Goal: Task Accomplishment & Management: Manage account settings

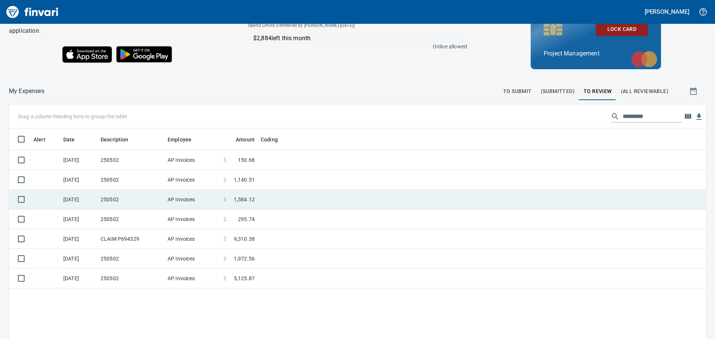
scroll to position [75, 0]
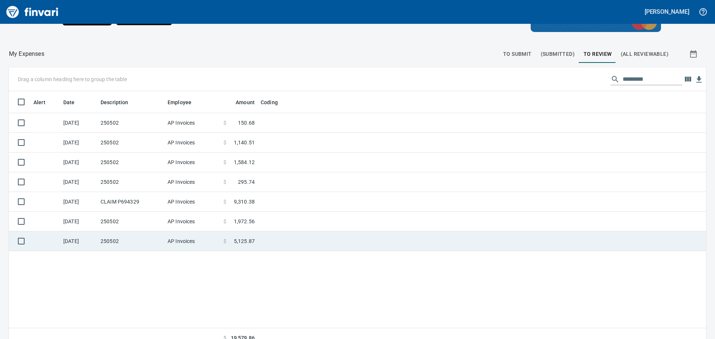
click at [305, 243] on td at bounding box center [351, 242] width 186 height 20
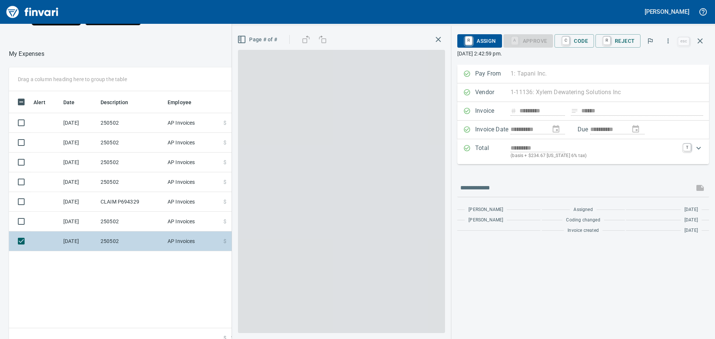
scroll to position [252, 500]
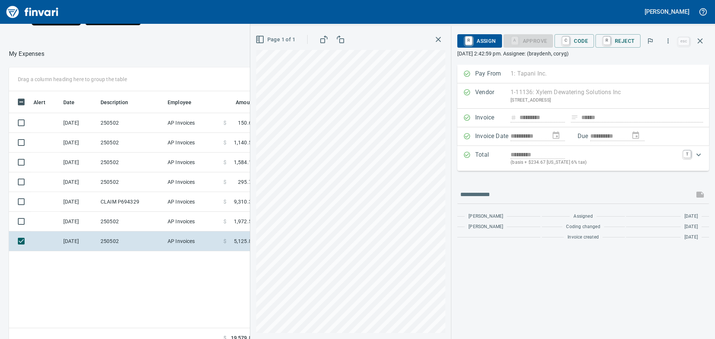
click at [324, 39] on icon "button" at bounding box center [324, 39] width 9 height 9
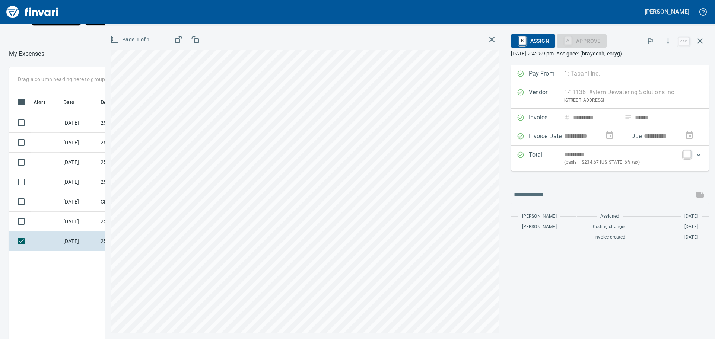
click at [620, 40] on div "A Approve C Code R Reject" at bounding box center [599, 40] width 84 height 13
click at [699, 39] on icon "button" at bounding box center [700, 41] width 9 height 9
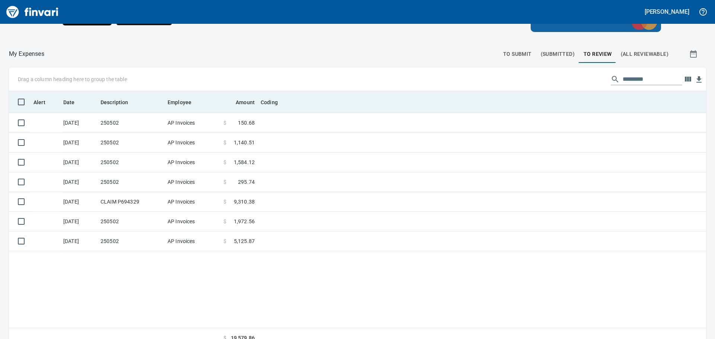
scroll to position [252, 685]
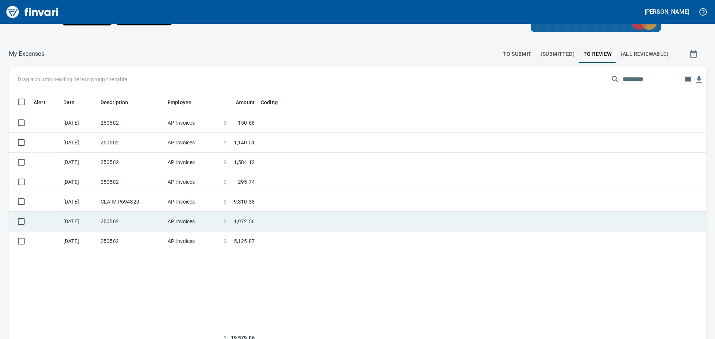
click at [279, 217] on td at bounding box center [351, 222] width 186 height 20
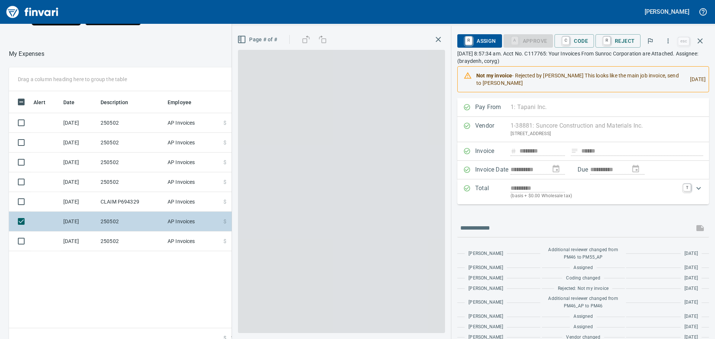
scroll to position [252, 500]
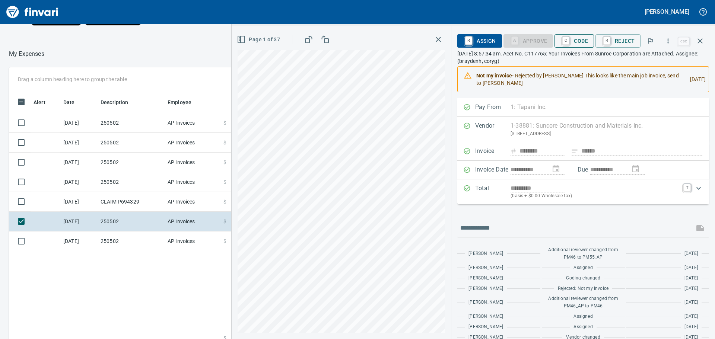
click at [583, 38] on span "C Code" at bounding box center [575, 41] width 28 height 13
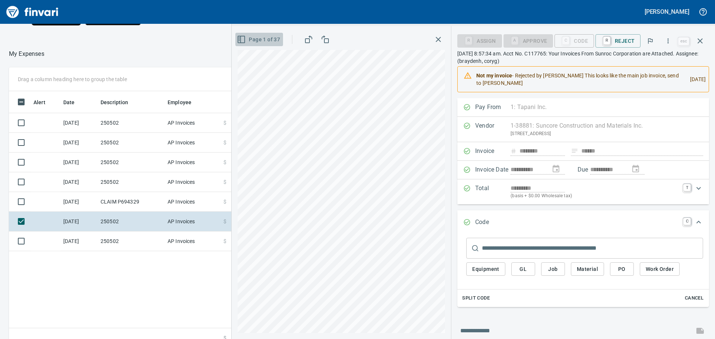
click at [241, 38] on icon "button" at bounding box center [241, 39] width 9 height 9
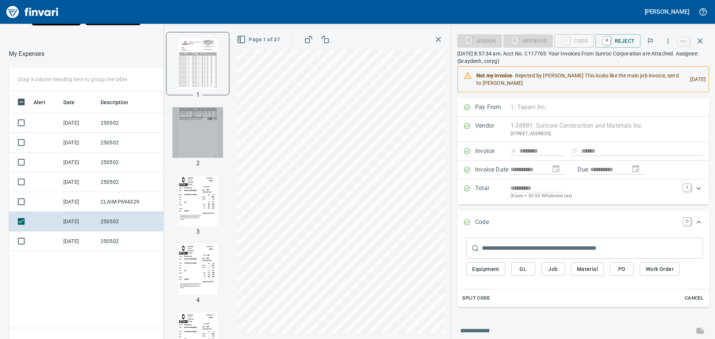
click at [196, 113] on img "button" at bounding box center [197, 132] width 51 height 51
click at [621, 269] on span "PO" at bounding box center [622, 269] width 12 height 9
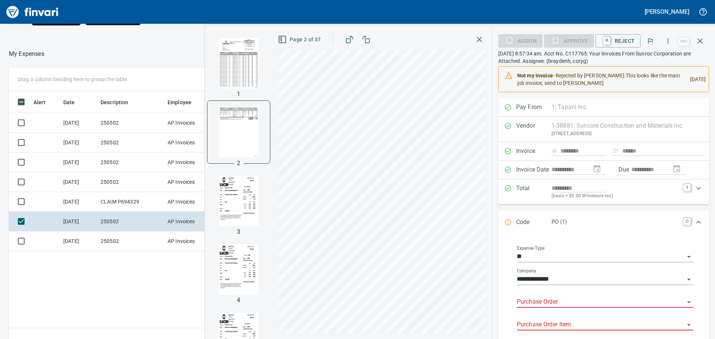
scroll to position [37, 0]
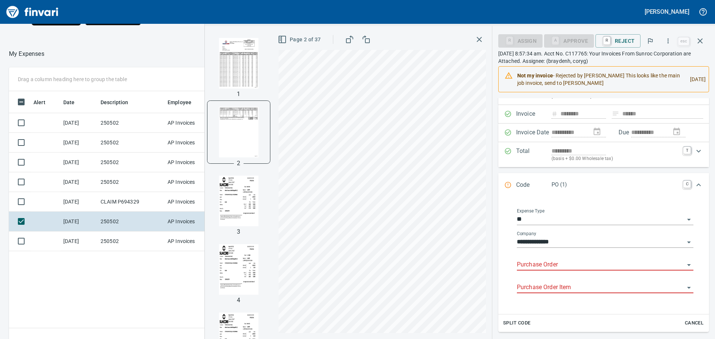
click at [565, 264] on input "Purchase Order" at bounding box center [601, 265] width 168 height 10
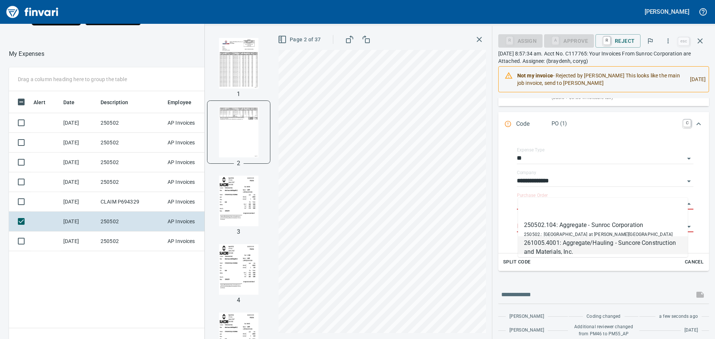
scroll to position [112, 0]
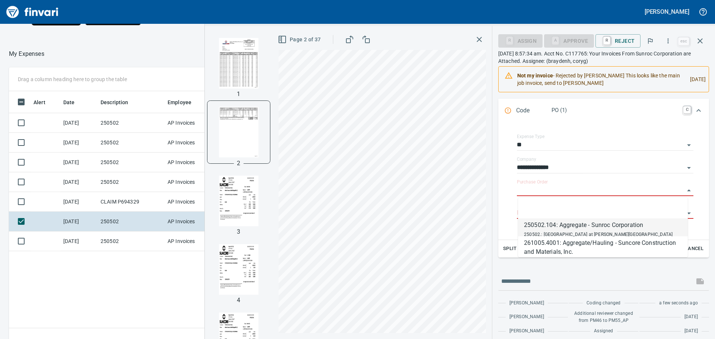
click at [555, 226] on div "250502.104: Aggregate - Sunroc Corporation" at bounding box center [598, 225] width 149 height 9
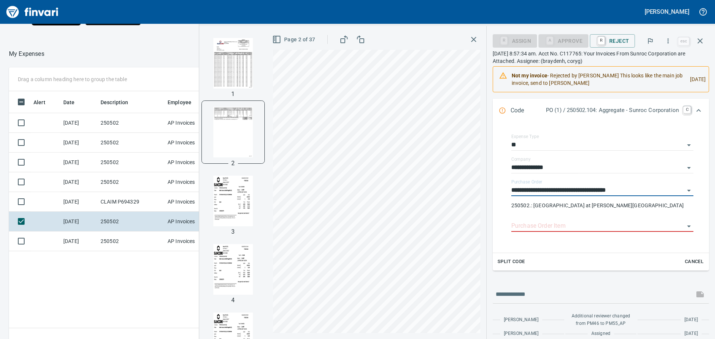
type input "**********"
click at [553, 223] on input "Purchase Order Item" at bounding box center [597, 226] width 173 height 10
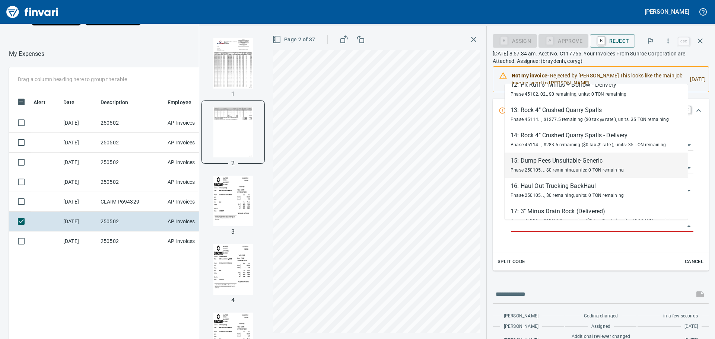
click at [561, 162] on div "15: Dump Fees Unsuitable-Generic" at bounding box center [567, 160] width 113 height 9
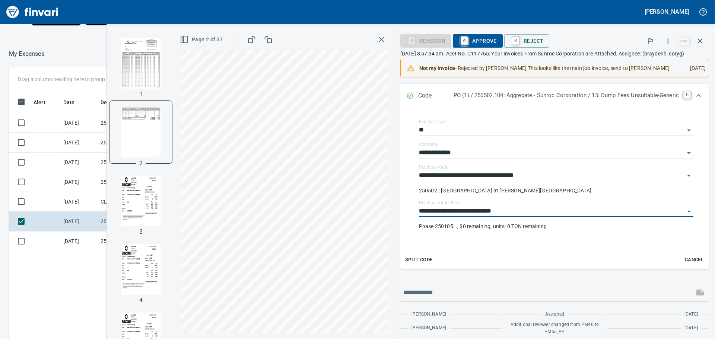
type input "**********"
click at [484, 35] on span "A Approve" at bounding box center [478, 41] width 38 height 13
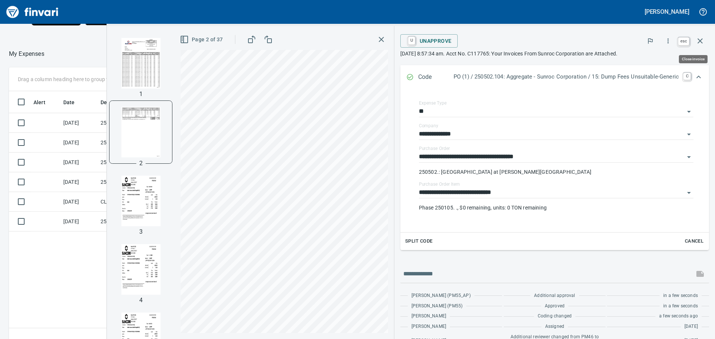
scroll to position [252, 500]
click at [699, 39] on icon "button" at bounding box center [700, 40] width 5 height 5
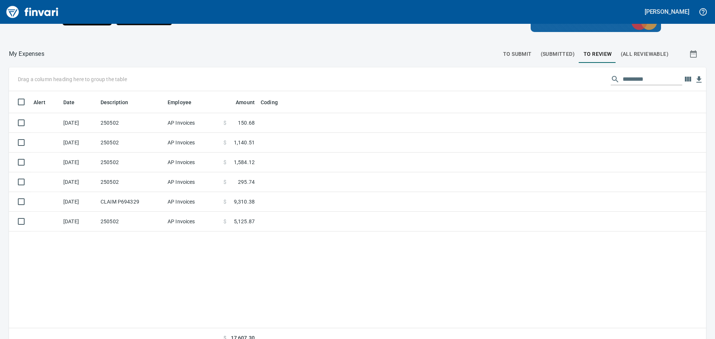
scroll to position [252, 685]
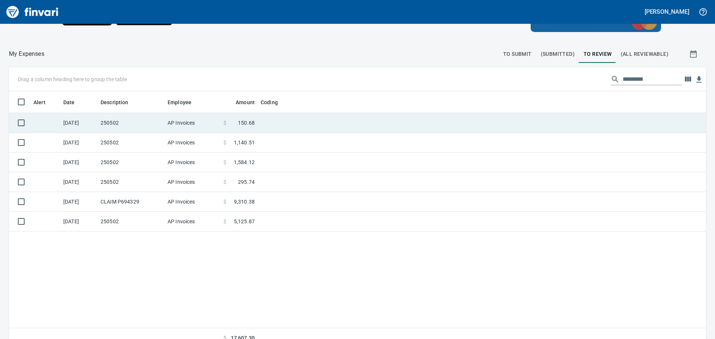
click at [280, 117] on td at bounding box center [351, 123] width 186 height 20
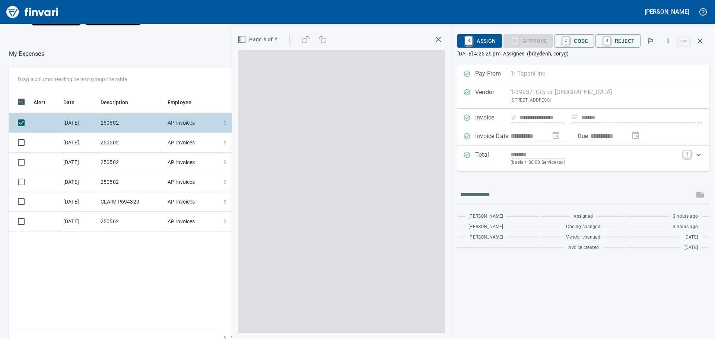
scroll to position [252, 500]
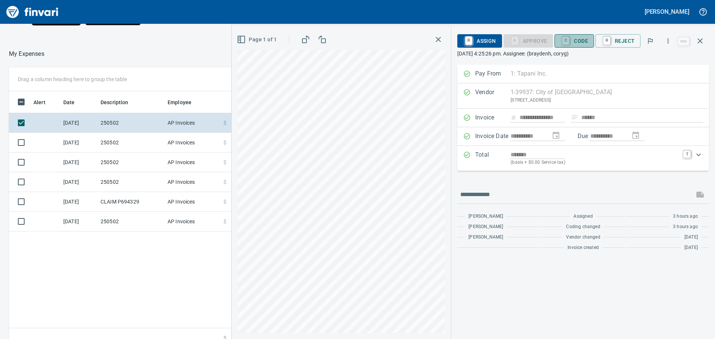
click at [580, 38] on span "C Code" at bounding box center [575, 41] width 28 height 13
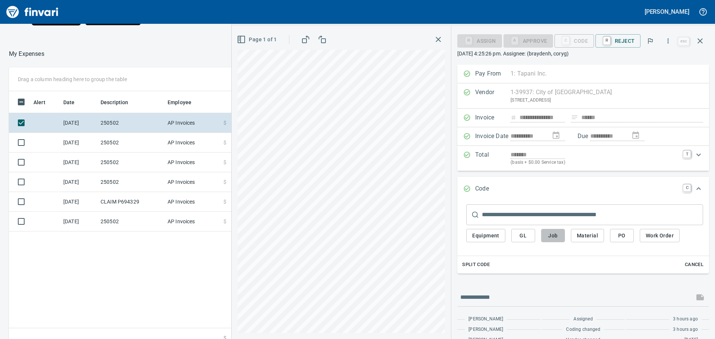
click at [553, 233] on span "Job" at bounding box center [553, 235] width 12 height 9
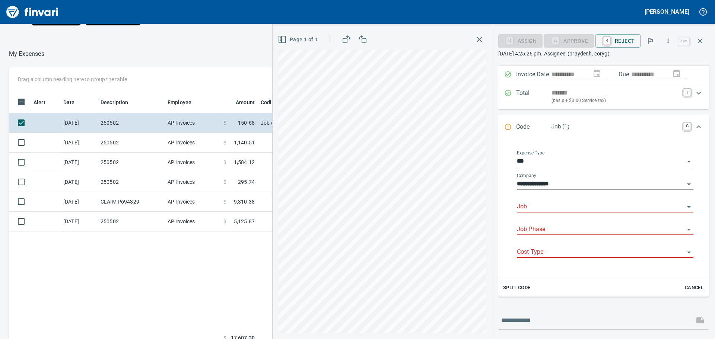
scroll to position [75, 0]
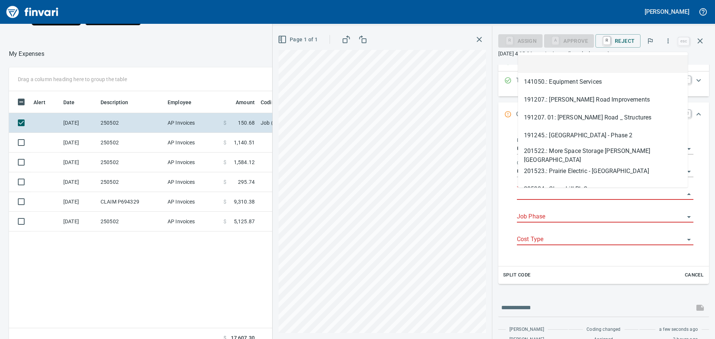
click at [555, 193] on input "Job" at bounding box center [601, 194] width 168 height 10
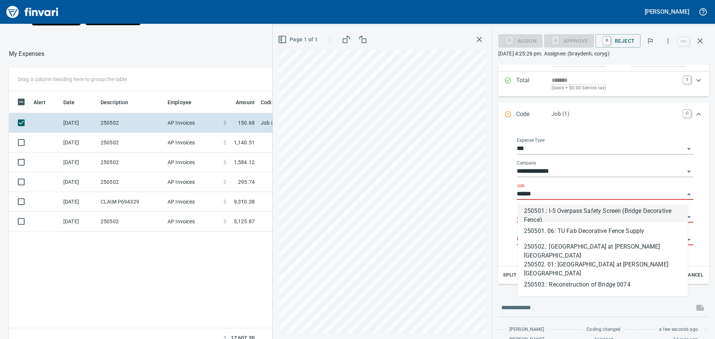
scroll to position [252, 500]
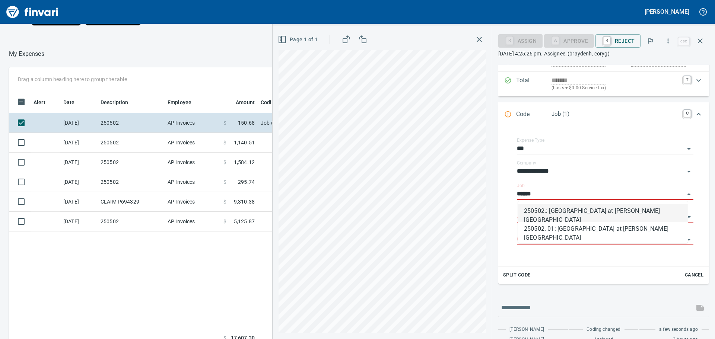
click at [573, 212] on li "250502.: Indian Creek at Ustick Bridge" at bounding box center [603, 214] width 170 height 18
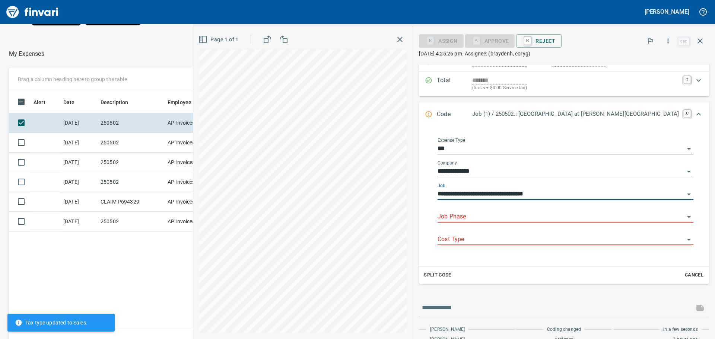
type input "**********"
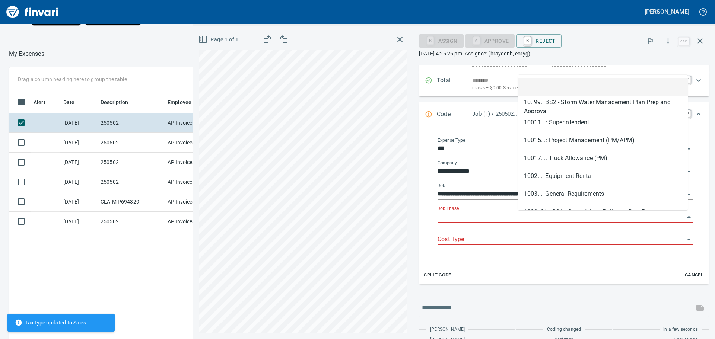
click at [572, 215] on input "Job Phase" at bounding box center [561, 217] width 247 height 10
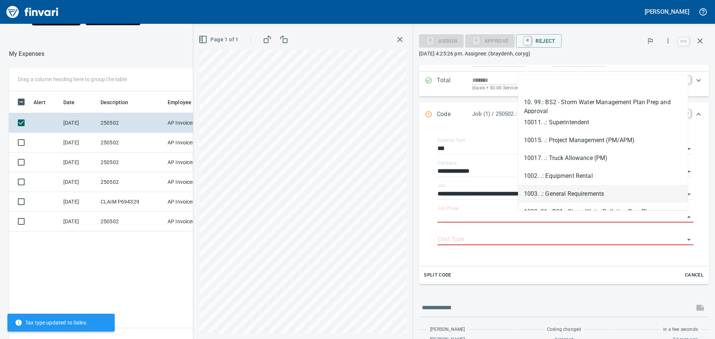
click at [575, 193] on li "1003. .: General Requirements" at bounding box center [603, 194] width 170 height 18
type input "**********"
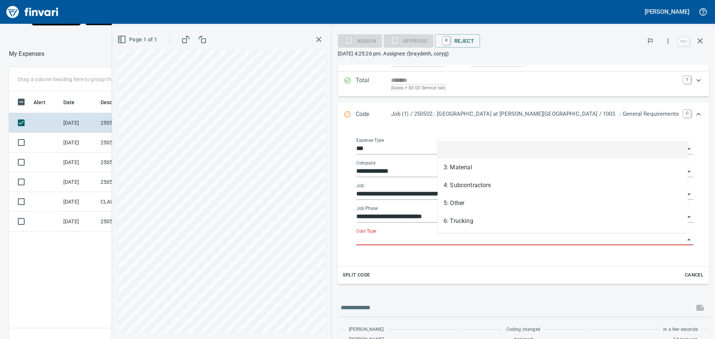
click at [465, 240] on input "Cost Type" at bounding box center [521, 240] width 328 height 10
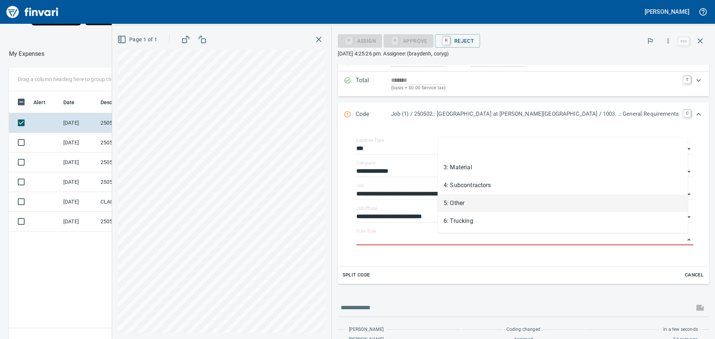
click at [466, 202] on li "5: Other" at bounding box center [563, 203] width 250 height 18
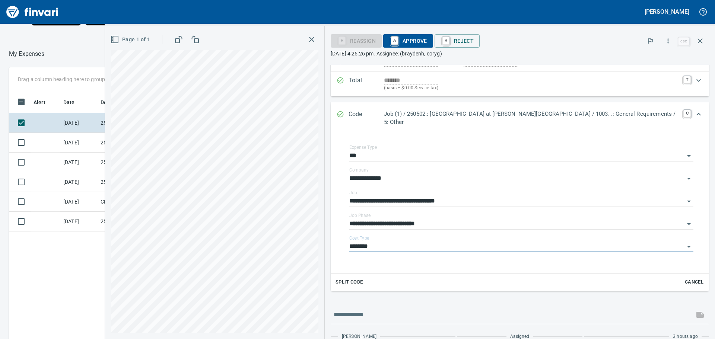
type input "********"
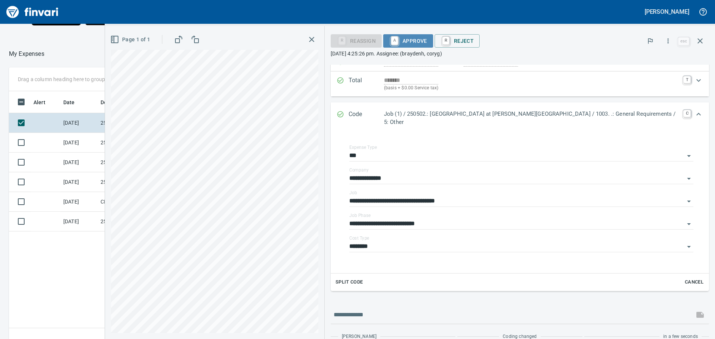
click at [427, 37] on span "A Approve" at bounding box center [408, 41] width 38 height 13
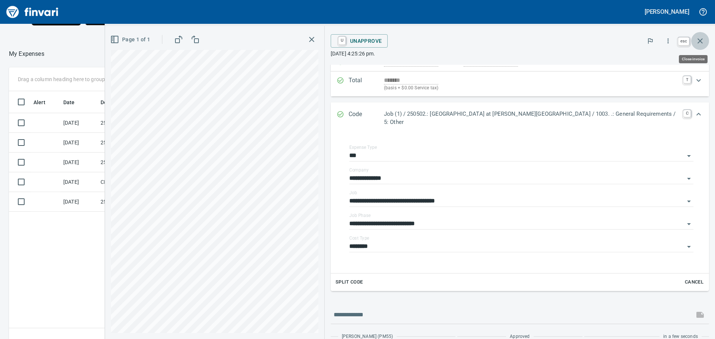
click at [698, 40] on icon "button" at bounding box center [700, 41] width 9 height 9
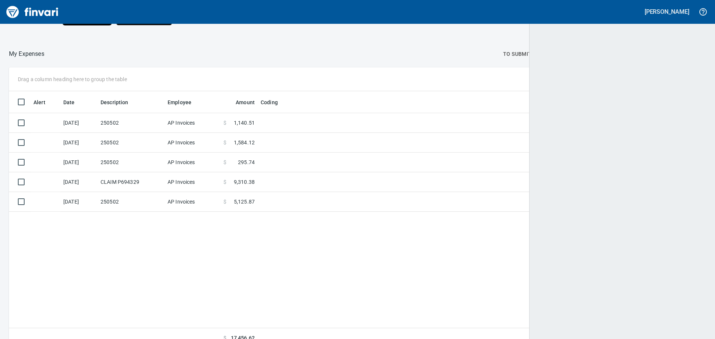
scroll to position [252, 685]
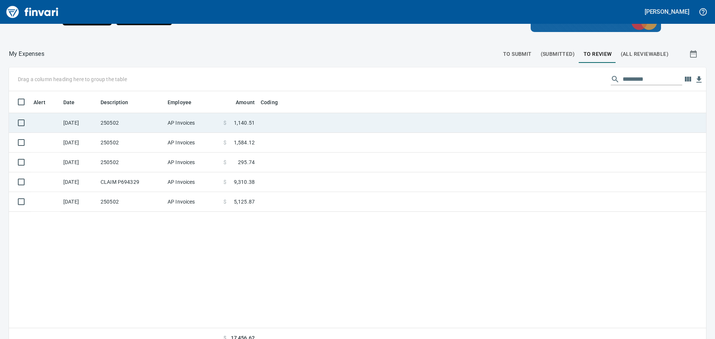
click at [294, 118] on td at bounding box center [351, 123] width 186 height 20
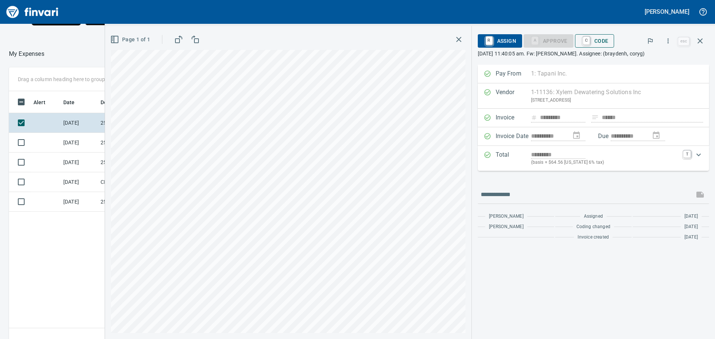
scroll to position [252, 500]
click at [601, 38] on span "C Code" at bounding box center [595, 41] width 28 height 13
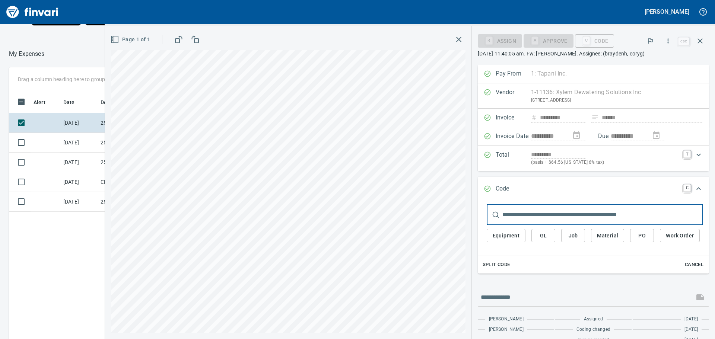
click at [573, 235] on span "Job" at bounding box center [573, 235] width 12 height 9
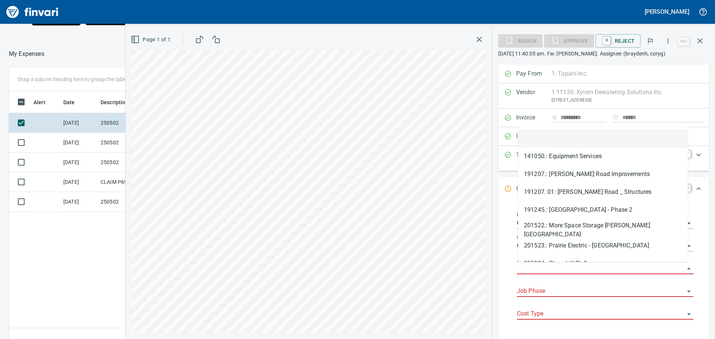
click at [551, 268] on input "Job" at bounding box center [601, 269] width 168 height 10
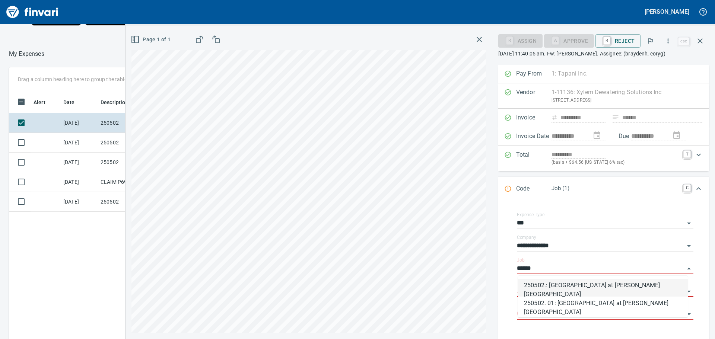
click at [557, 289] on li "250502.: Indian Creek at Ustick Bridge" at bounding box center [603, 288] width 170 height 18
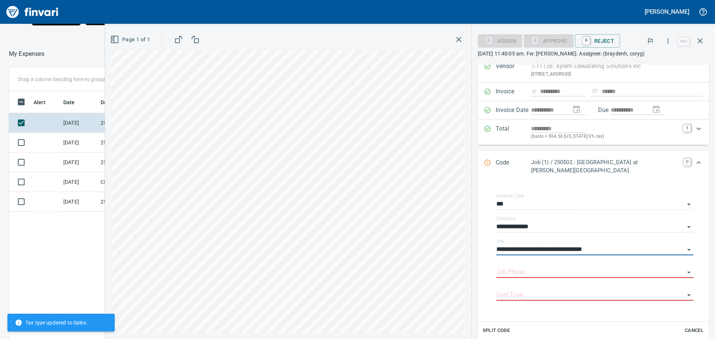
scroll to position [37, 0]
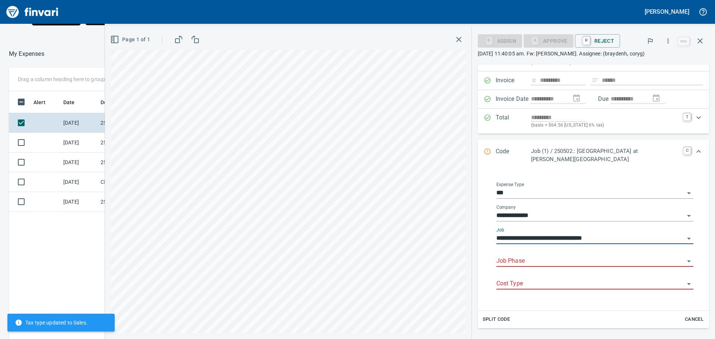
type input "**********"
click at [560, 256] on input "Job Phase" at bounding box center [591, 261] width 188 height 10
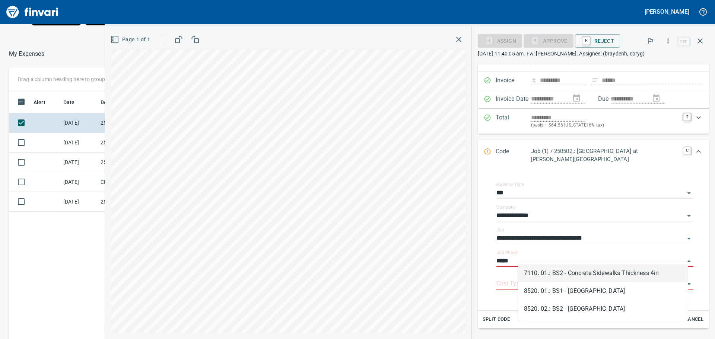
scroll to position [252, 500]
click at [582, 270] on li "8520. 01.: BS1 - [GEOGRAPHIC_DATA]" at bounding box center [603, 273] width 170 height 18
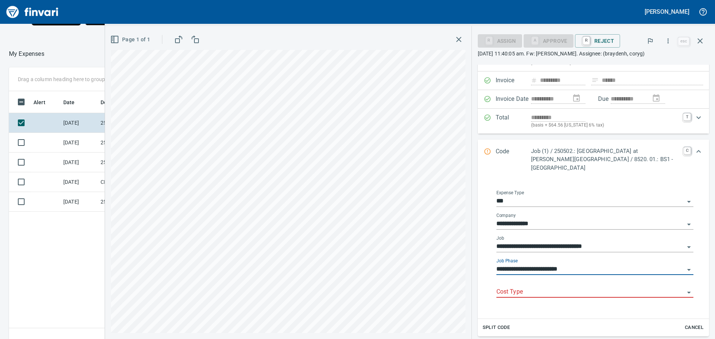
type input "**********"
click at [533, 287] on input "Cost Type" at bounding box center [591, 292] width 188 height 10
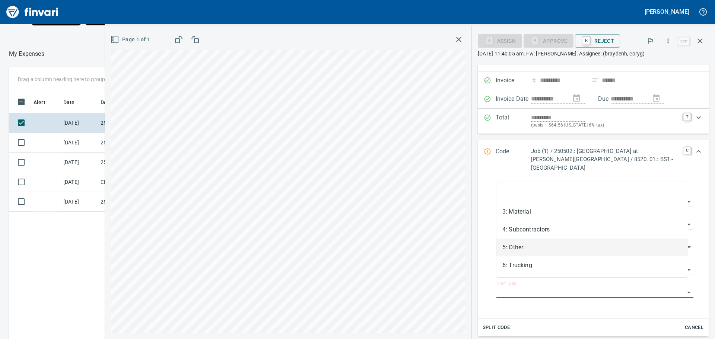
click at [528, 247] on li "5: Other" at bounding box center [592, 248] width 191 height 18
type input "********"
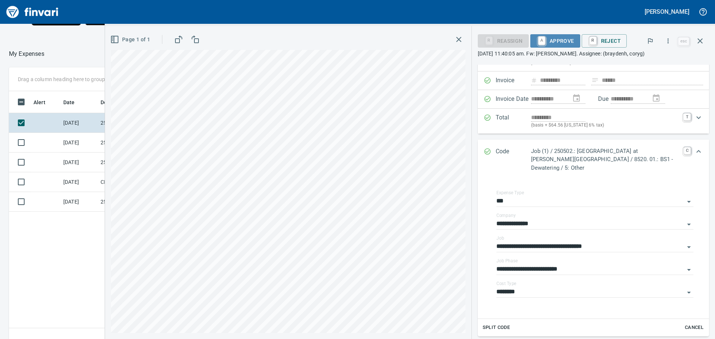
click at [566, 38] on span "A Approve" at bounding box center [555, 41] width 38 height 13
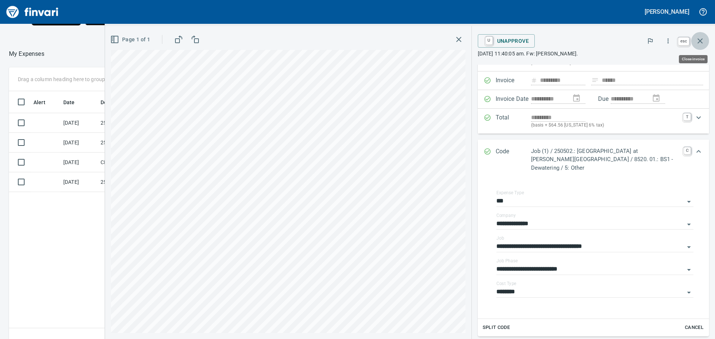
click at [700, 38] on icon "button" at bounding box center [700, 41] width 9 height 9
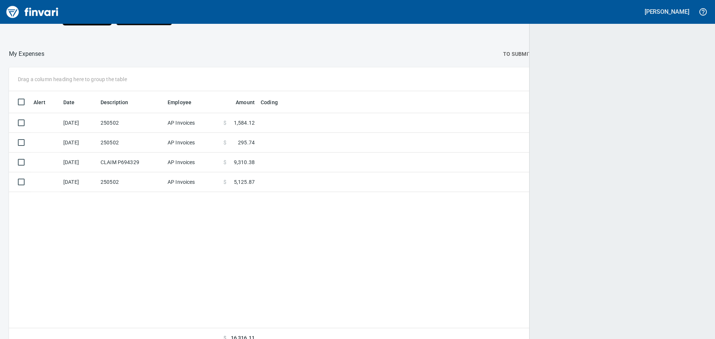
scroll to position [252, 685]
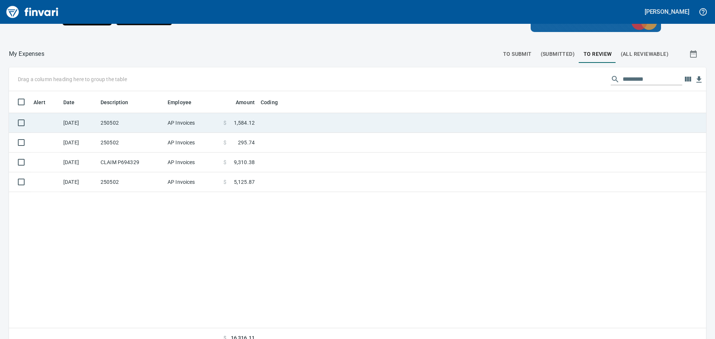
click at [281, 121] on td at bounding box center [351, 123] width 186 height 20
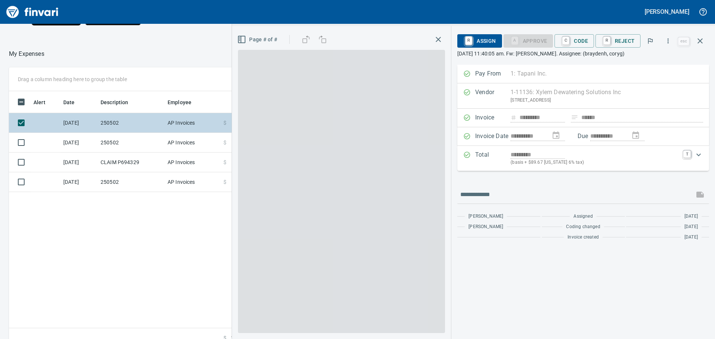
scroll to position [252, 500]
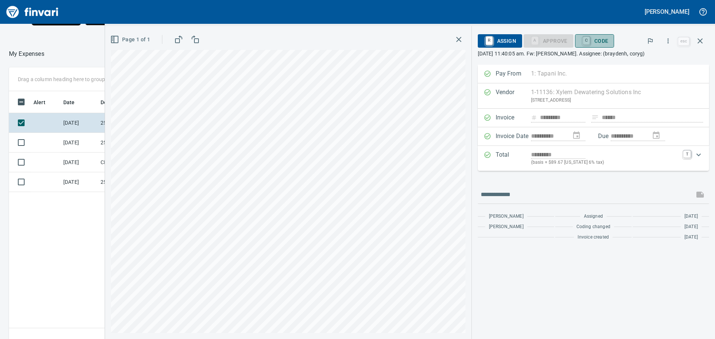
click at [602, 40] on span "C Code" at bounding box center [595, 41] width 28 height 13
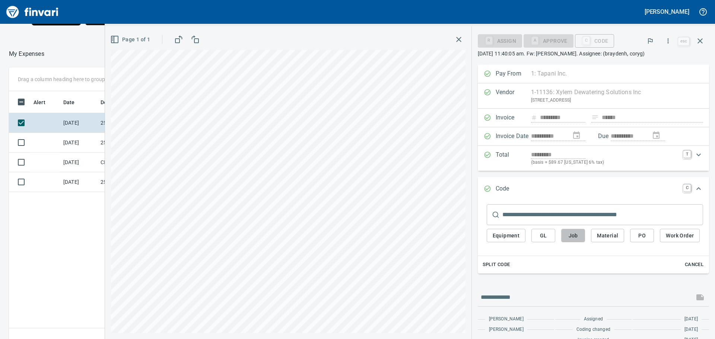
click at [576, 234] on span "Job" at bounding box center [573, 235] width 12 height 9
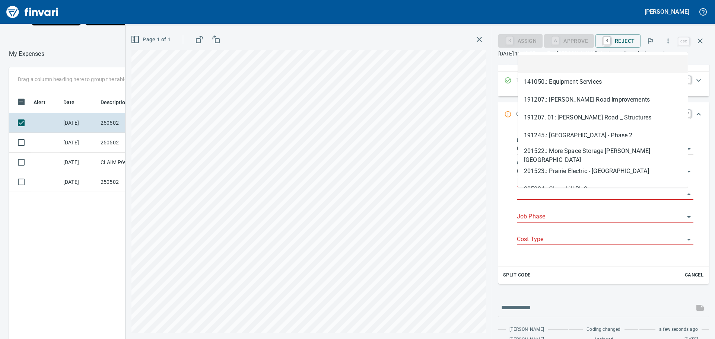
click at [570, 193] on input "Job" at bounding box center [601, 194] width 168 height 10
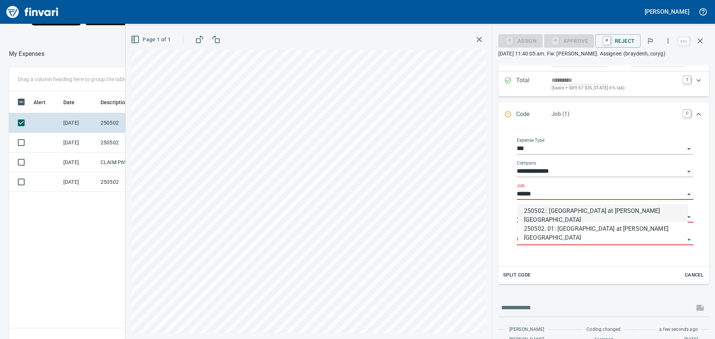
click at [569, 212] on li "250502.: Indian Creek at Ustick Bridge" at bounding box center [603, 214] width 170 height 18
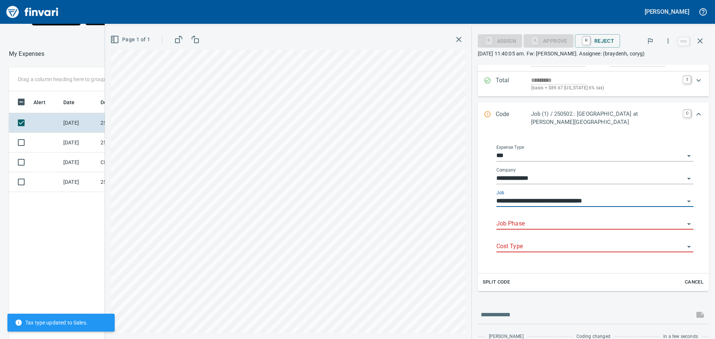
type input "**********"
click at [564, 219] on input "Job Phase" at bounding box center [591, 224] width 188 height 10
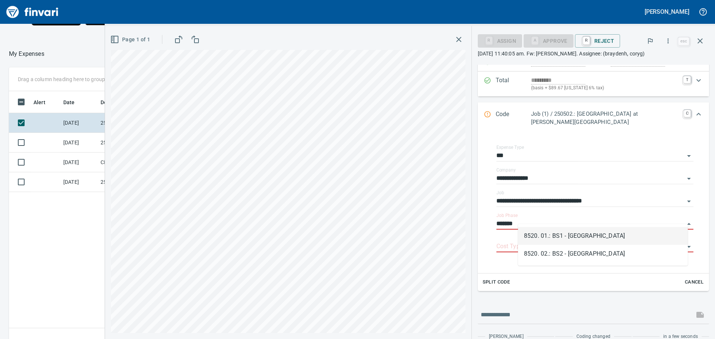
click at [576, 235] on li "8520. 01.: BS1 - [GEOGRAPHIC_DATA]" at bounding box center [603, 236] width 170 height 18
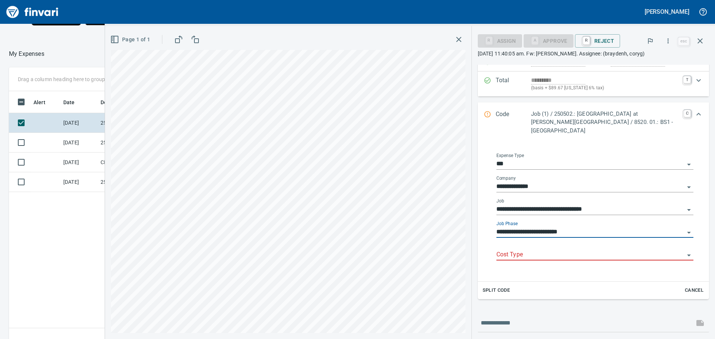
type input "**********"
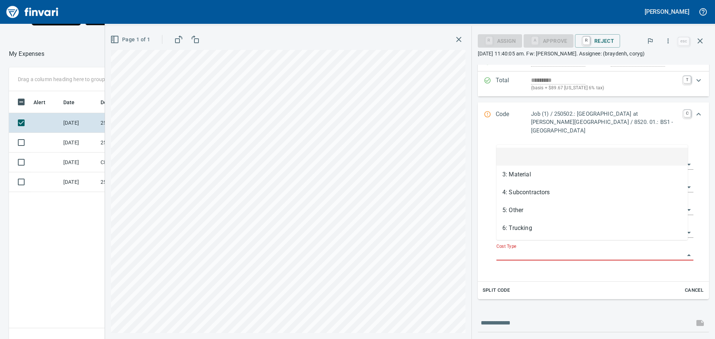
click at [532, 250] on input "Cost Type" at bounding box center [591, 255] width 188 height 10
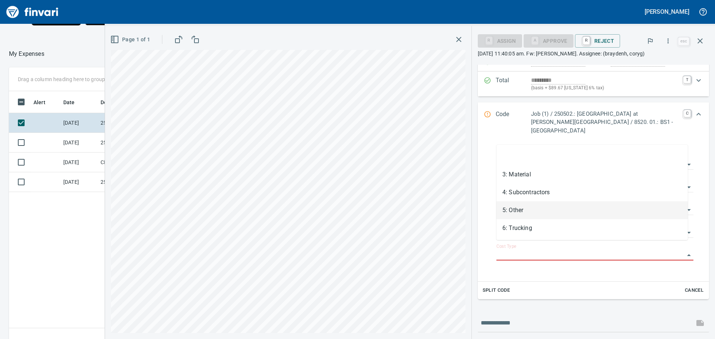
click at [527, 208] on li "5: Other" at bounding box center [592, 211] width 191 height 18
type input "********"
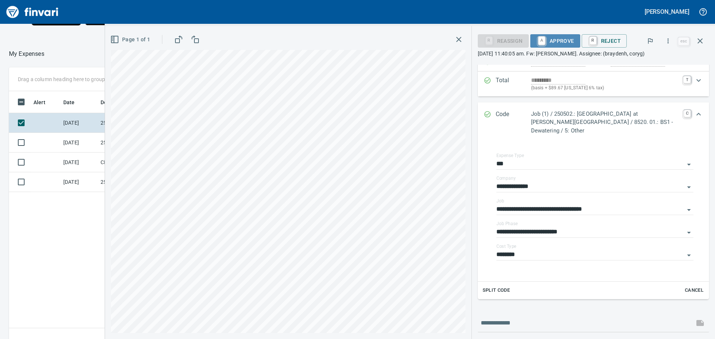
click at [559, 37] on span "A Approve" at bounding box center [555, 41] width 38 height 13
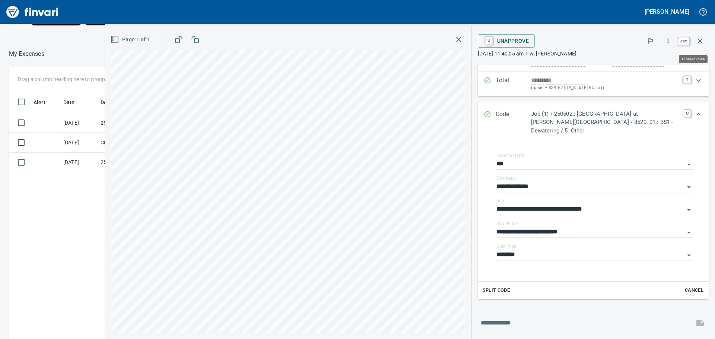
click at [701, 39] on icon "button" at bounding box center [700, 41] width 9 height 9
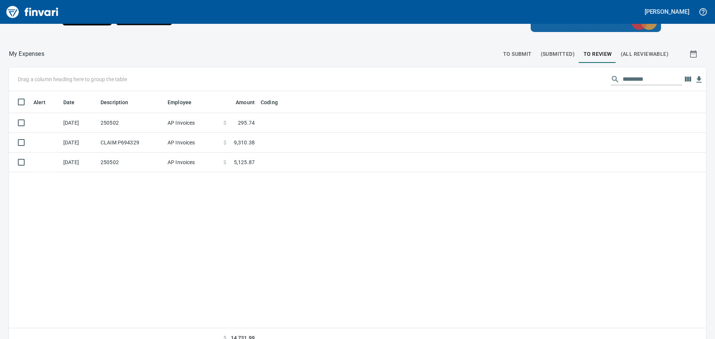
scroll to position [252, 685]
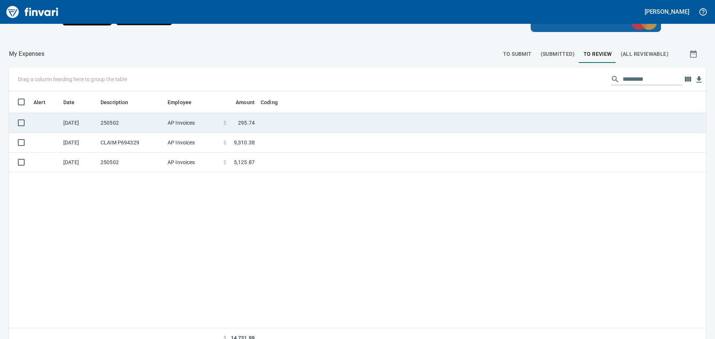
click at [285, 122] on td at bounding box center [351, 123] width 186 height 20
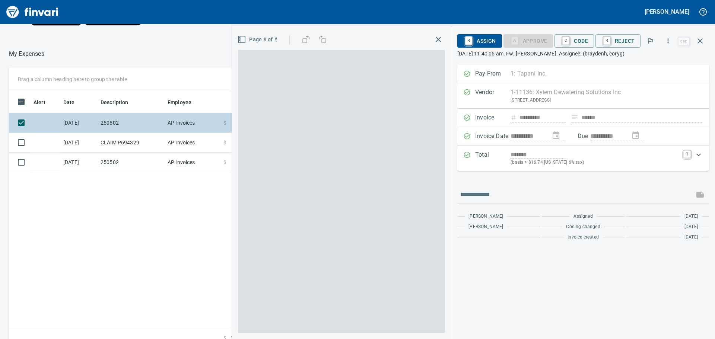
scroll to position [252, 500]
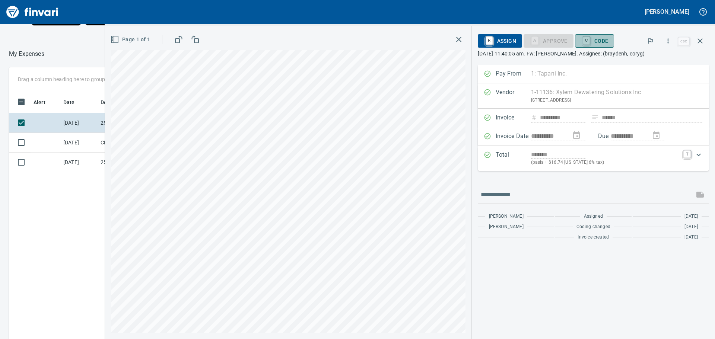
click at [602, 40] on span "C Code" at bounding box center [595, 41] width 28 height 13
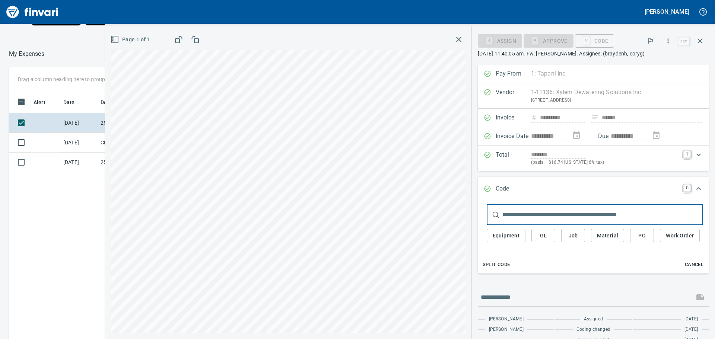
click at [574, 234] on span "Job" at bounding box center [573, 235] width 12 height 9
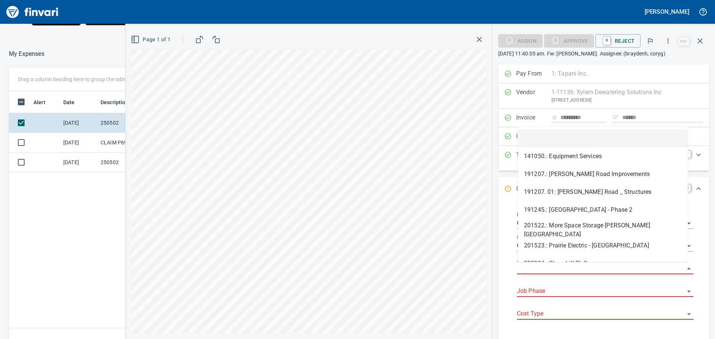
click at [557, 267] on input "Job" at bounding box center [601, 269] width 168 height 10
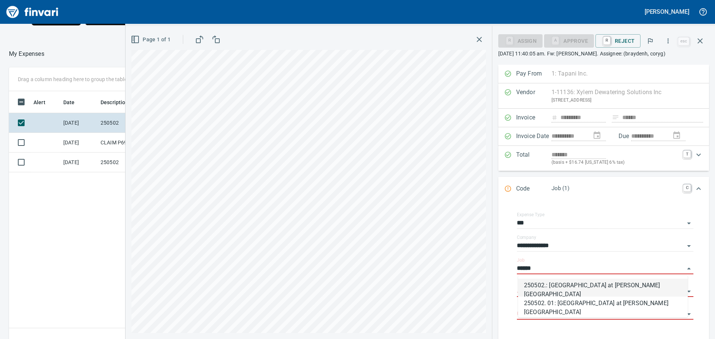
click at [567, 288] on li "250502.: Indian Creek at Ustick Bridge" at bounding box center [603, 288] width 170 height 18
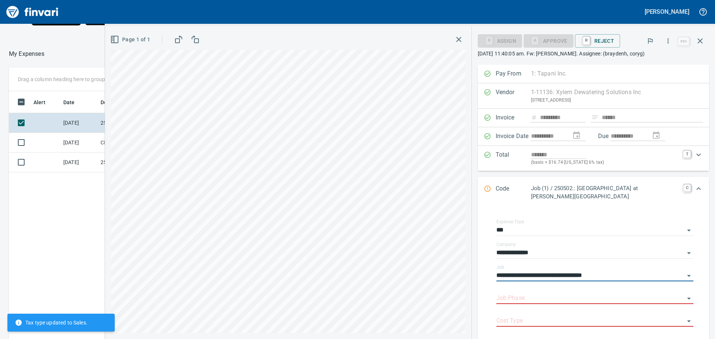
type input "**********"
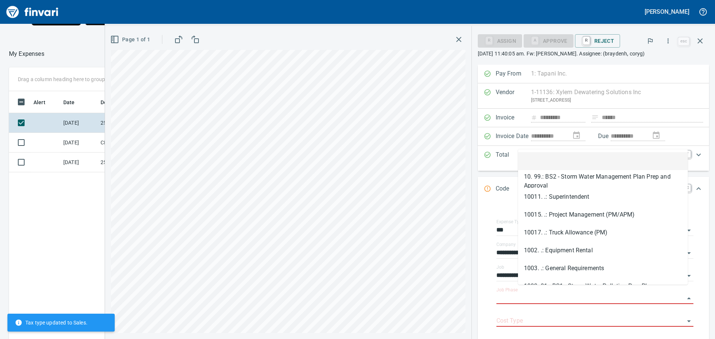
click at [567, 294] on input "Job Phase" at bounding box center [591, 299] width 188 height 10
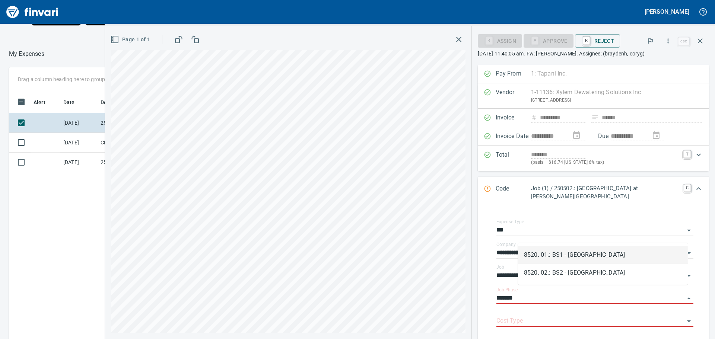
click at [579, 254] on li "8520. 01.: BS1 - [GEOGRAPHIC_DATA]" at bounding box center [603, 255] width 170 height 18
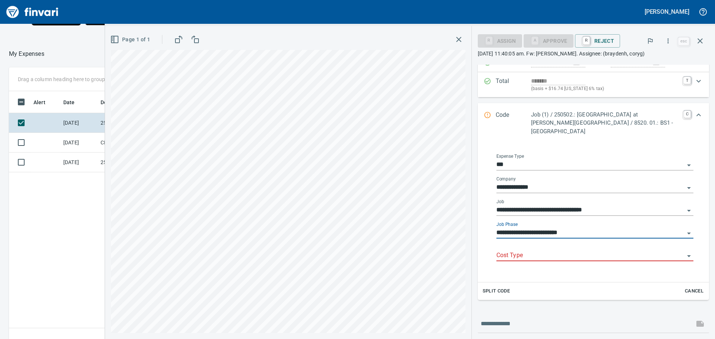
scroll to position [75, 0]
type input "**********"
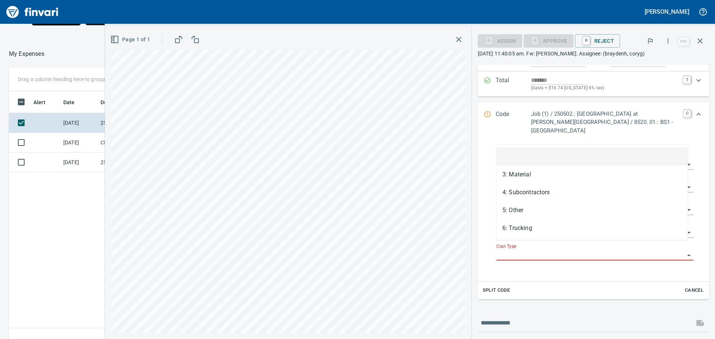
click at [536, 250] on input "Cost Type" at bounding box center [591, 255] width 188 height 10
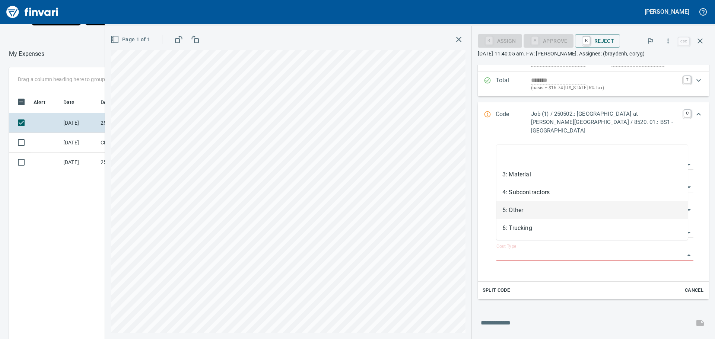
click at [525, 207] on li "5: Other" at bounding box center [592, 211] width 191 height 18
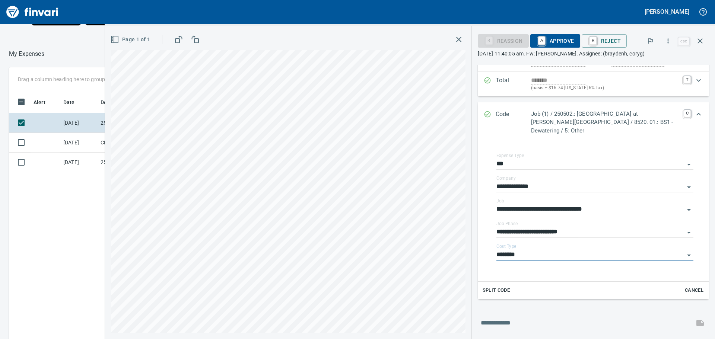
type input "********"
click at [563, 38] on span "A Approve" at bounding box center [555, 41] width 38 height 13
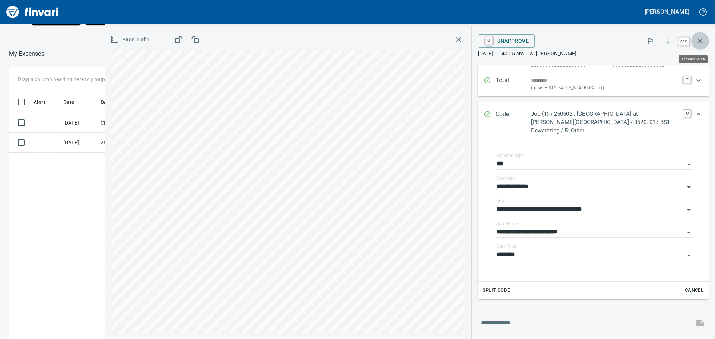
click at [701, 40] on icon "button" at bounding box center [700, 40] width 5 height 5
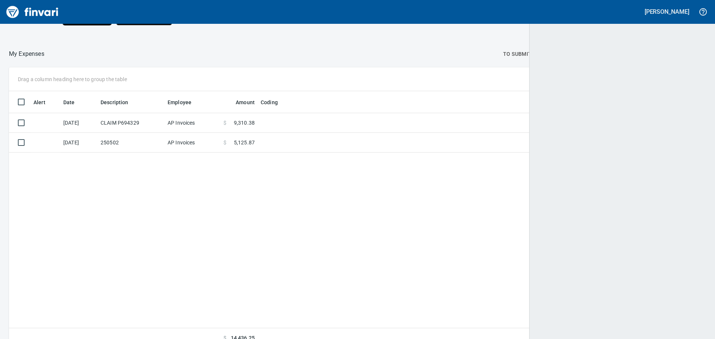
scroll to position [252, 685]
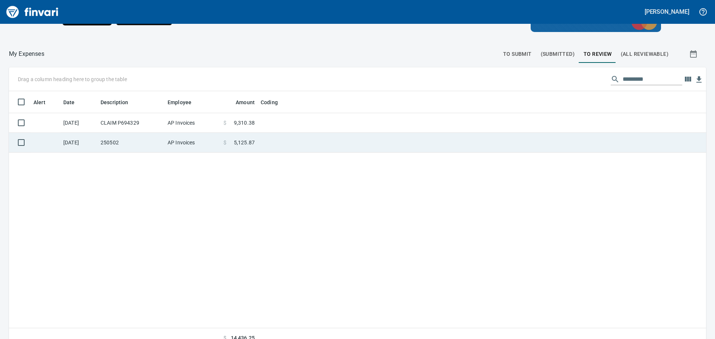
click at [298, 142] on td at bounding box center [351, 143] width 186 height 20
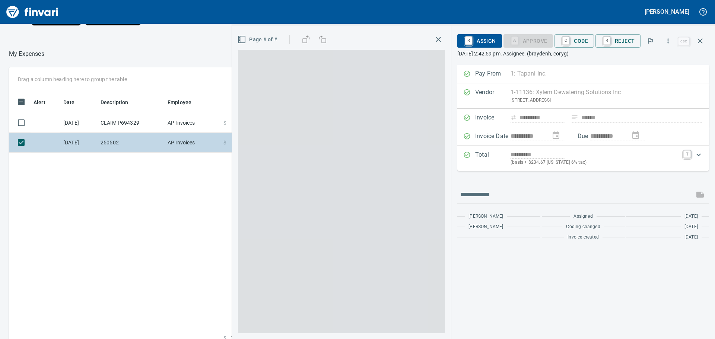
scroll to position [252, 500]
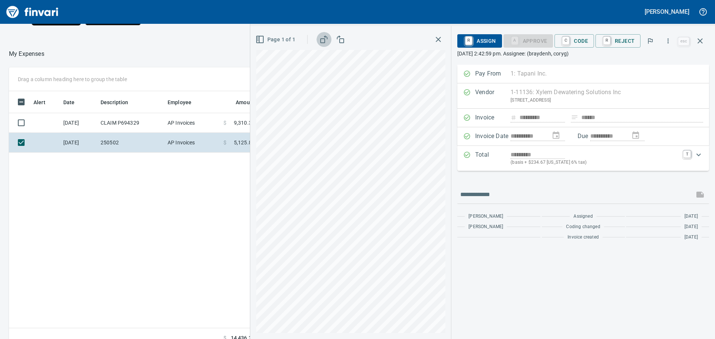
click at [326, 40] on icon "button" at bounding box center [324, 39] width 9 height 9
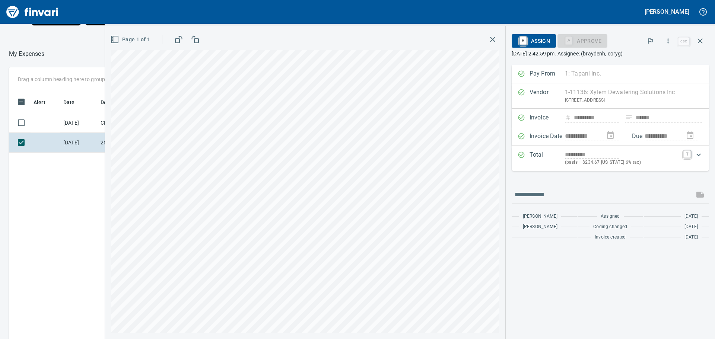
click at [196, 39] on icon "button" at bounding box center [195, 39] width 9 height 9
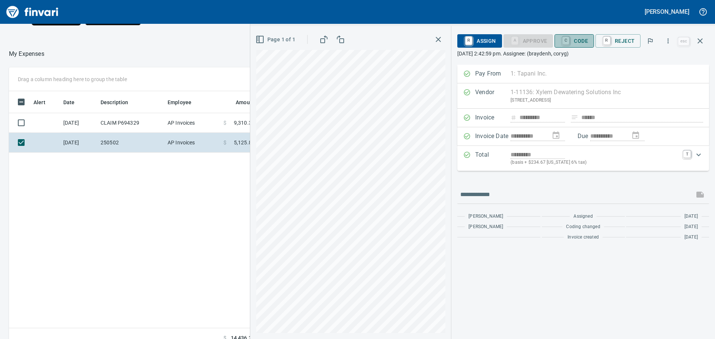
click at [582, 38] on span "C Code" at bounding box center [575, 41] width 28 height 13
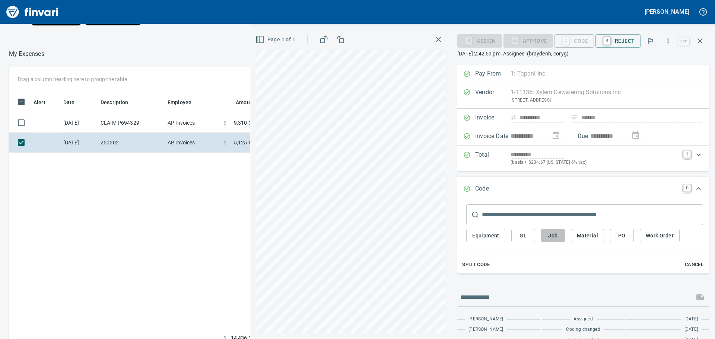
click at [554, 235] on span "Job" at bounding box center [553, 235] width 12 height 9
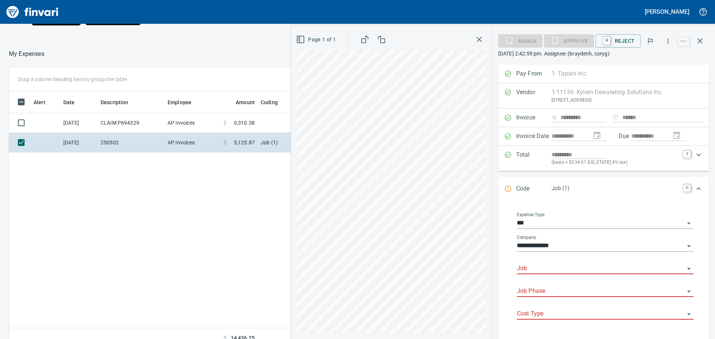
click at [522, 268] on input "Job" at bounding box center [601, 269] width 168 height 10
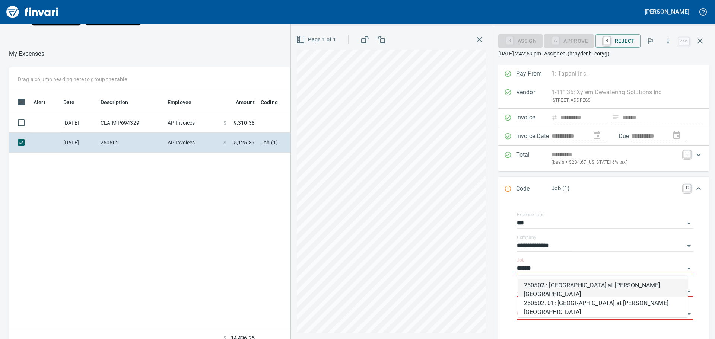
click at [549, 286] on li "250502.: Indian Creek at Ustick Bridge" at bounding box center [603, 288] width 170 height 18
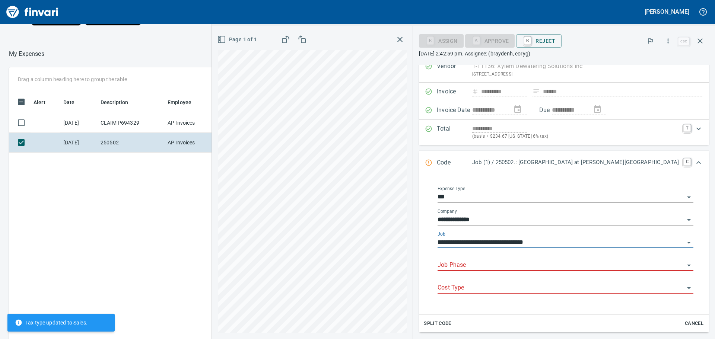
scroll to position [75, 0]
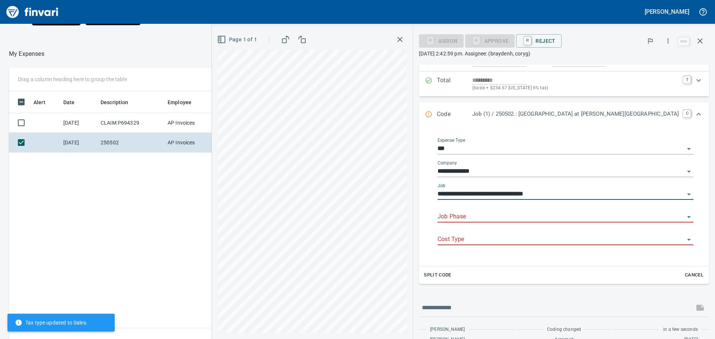
type input "**********"
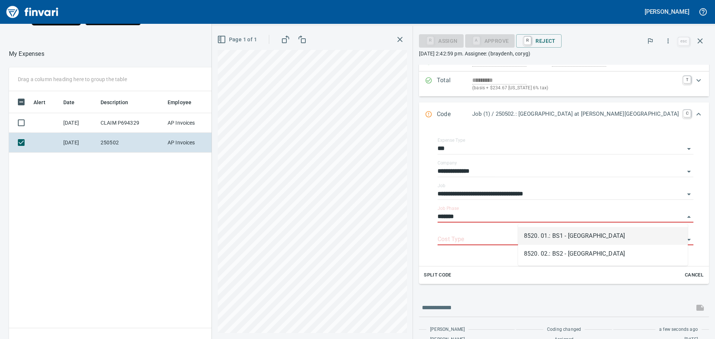
scroll to position [252, 500]
click at [558, 235] on li "8520. 01.: BS1 - [GEOGRAPHIC_DATA]" at bounding box center [603, 236] width 170 height 18
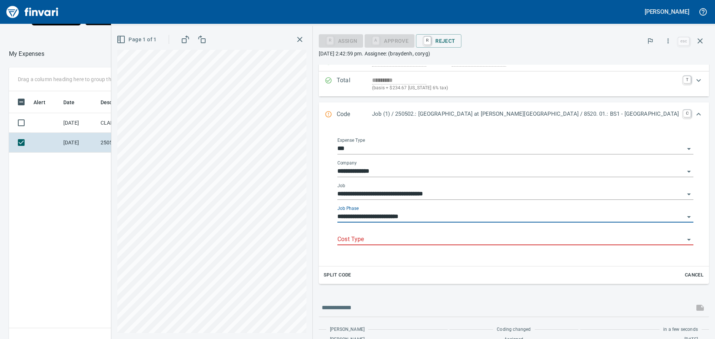
type input "**********"
click at [495, 240] on input "Cost Type" at bounding box center [511, 240] width 347 height 10
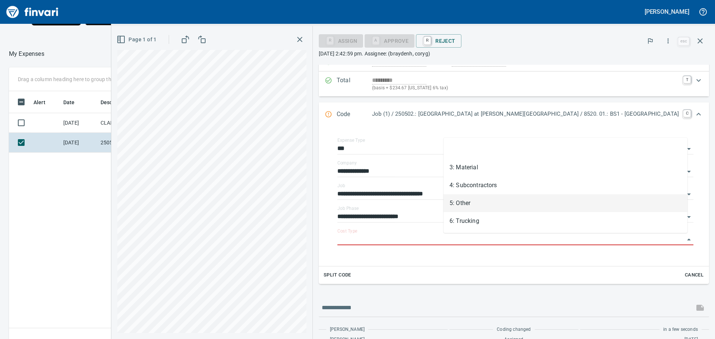
click at [476, 202] on li "5: Other" at bounding box center [566, 203] width 244 height 18
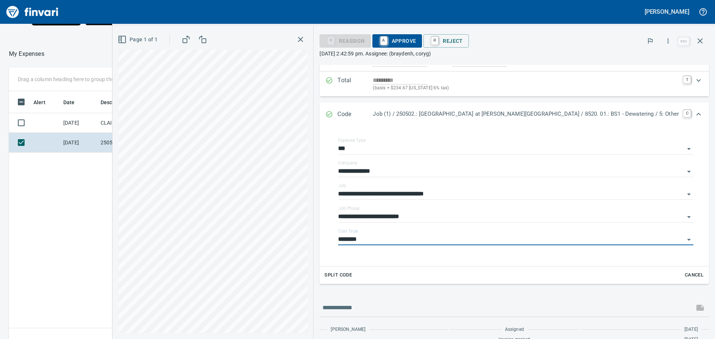
type input "********"
click at [416, 37] on span "A Approve" at bounding box center [397, 41] width 38 height 13
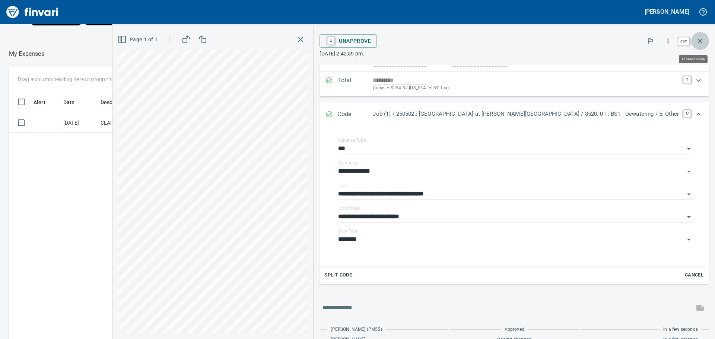
click at [700, 40] on icon "button" at bounding box center [700, 40] width 5 height 5
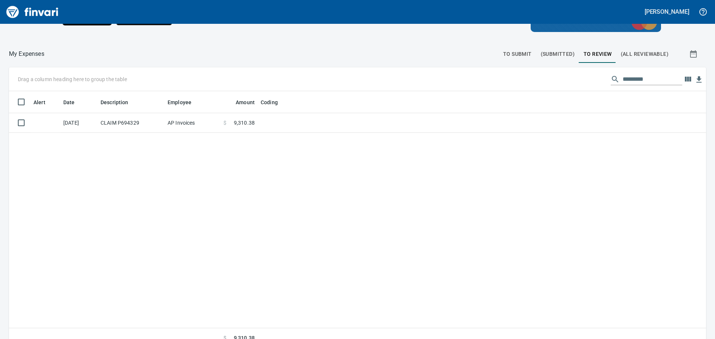
scroll to position [252, 685]
click at [544, 53] on span "(Submitted)" at bounding box center [558, 54] width 34 height 9
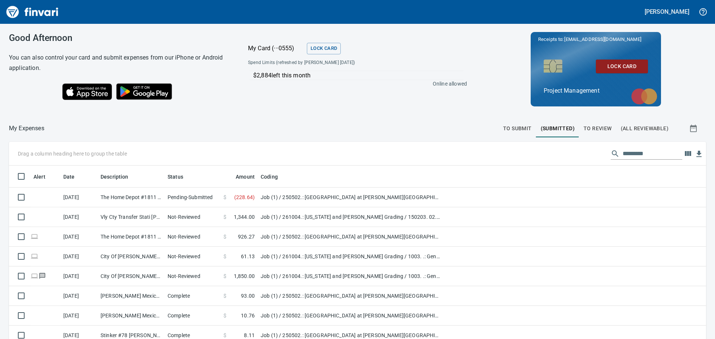
scroll to position [252, 681]
click at [590, 126] on span "To Review" at bounding box center [598, 128] width 28 height 9
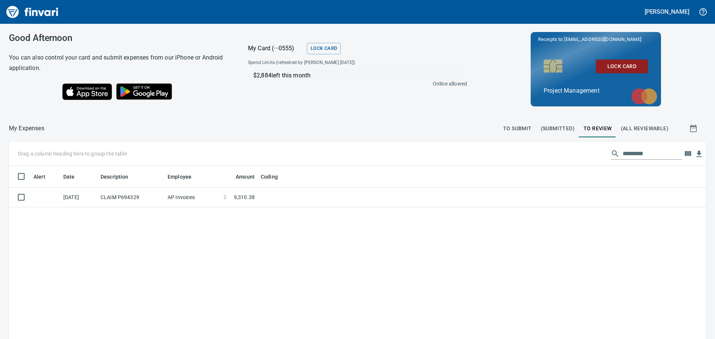
scroll to position [252, 686]
